Goal: Check status: Check status

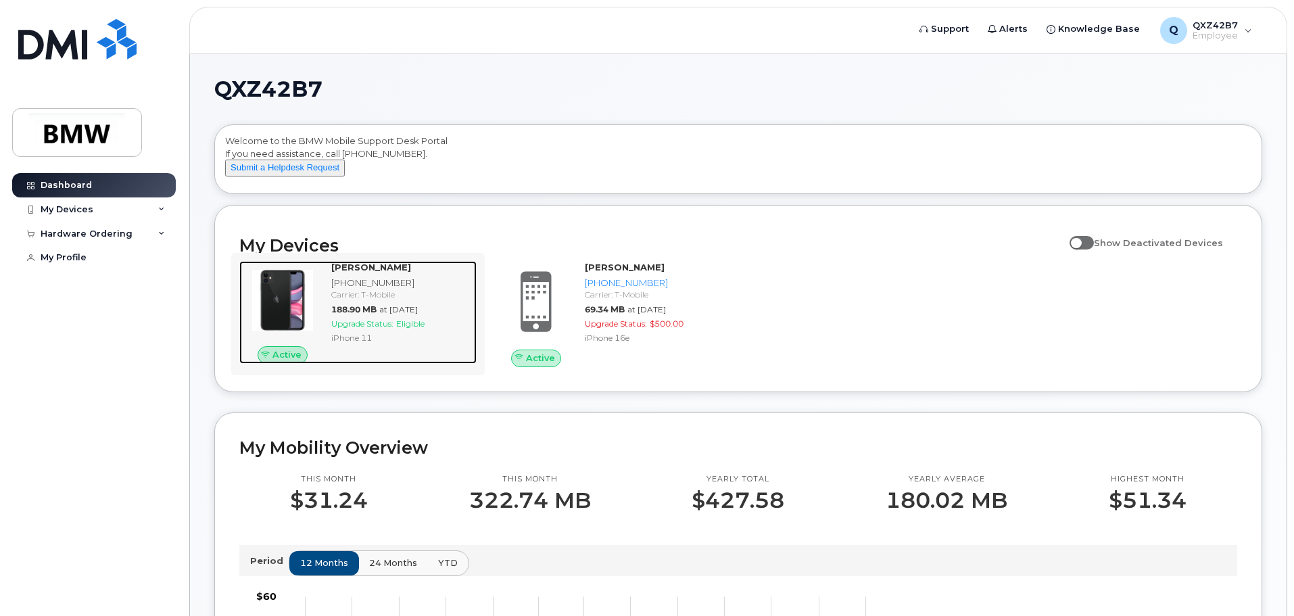
click at [369, 300] on div "Carrier: T-Mobile" at bounding box center [401, 294] width 140 height 11
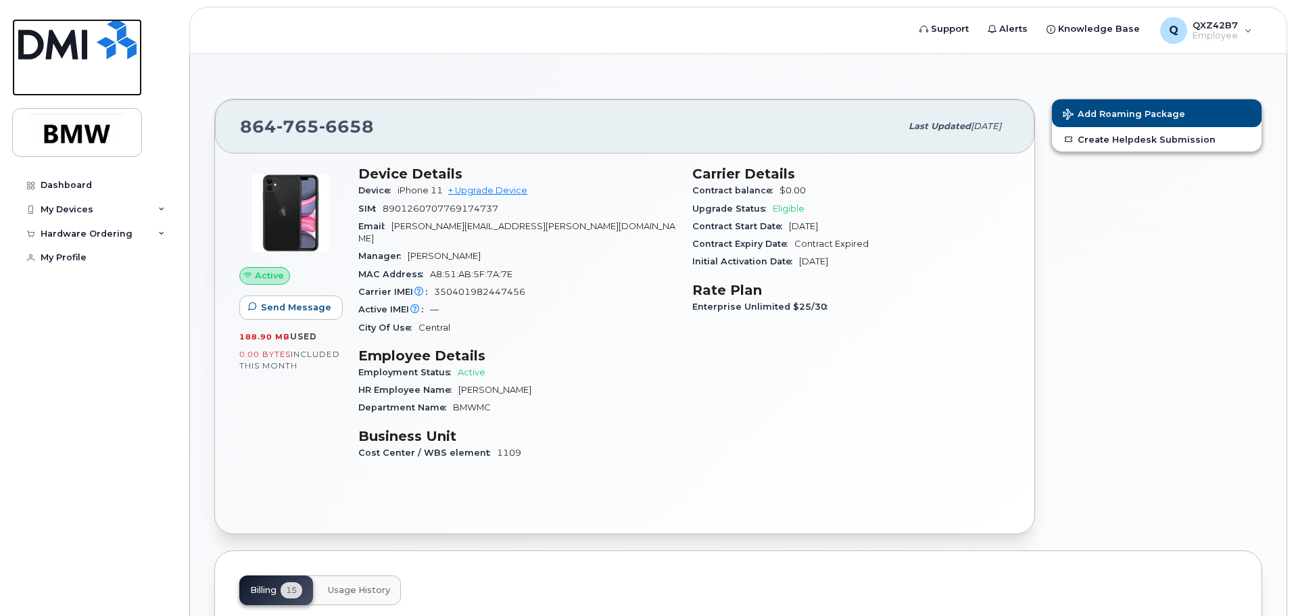
click at [46, 41] on img at bounding box center [77, 39] width 118 height 41
